Goal: Transaction & Acquisition: Purchase product/service

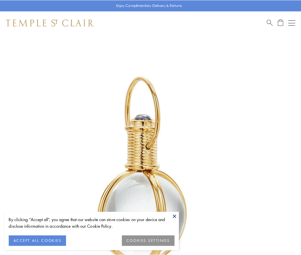
scroll to position [150, 0]
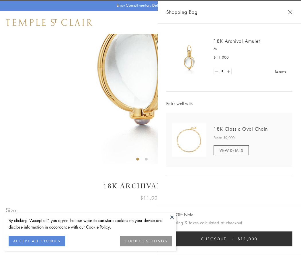
click at [230, 239] on button "Checkout $11,000" at bounding box center [229, 238] width 126 height 15
